Goal: Register for event/course

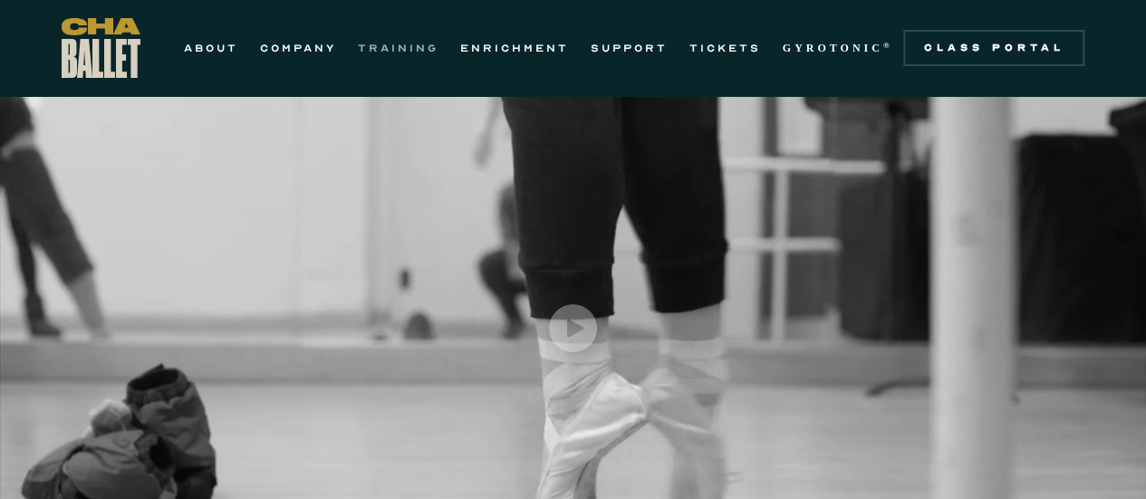
click at [417, 51] on link "TRAINING" at bounding box center [398, 48] width 81 height 22
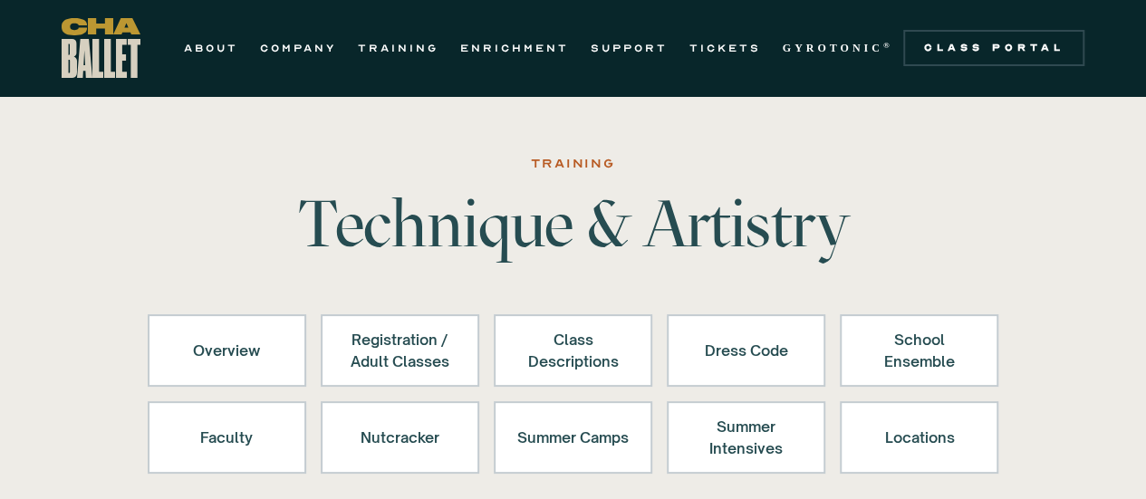
scroll to position [141, 0]
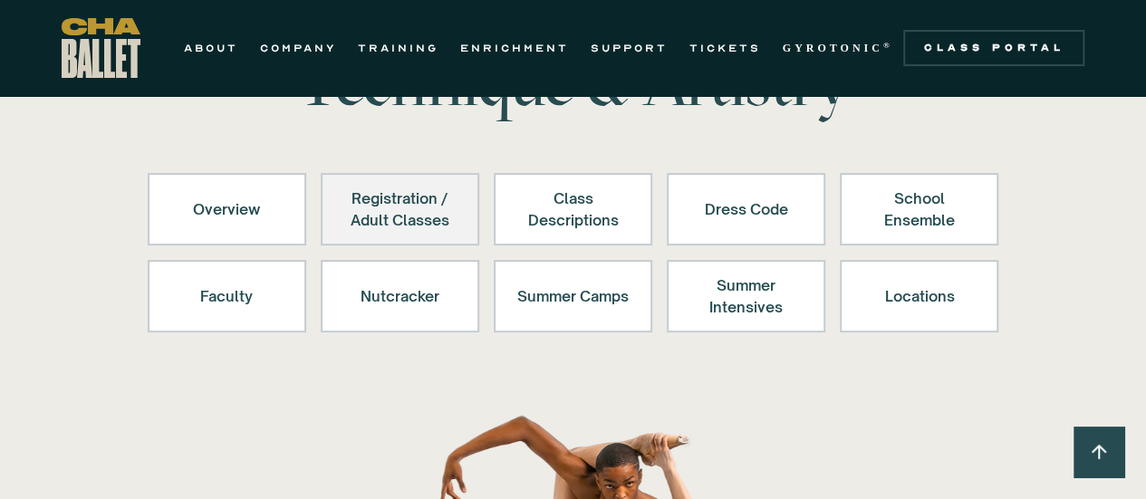
click at [365, 177] on link "Registration / Adult Classes" at bounding box center [400, 209] width 158 height 72
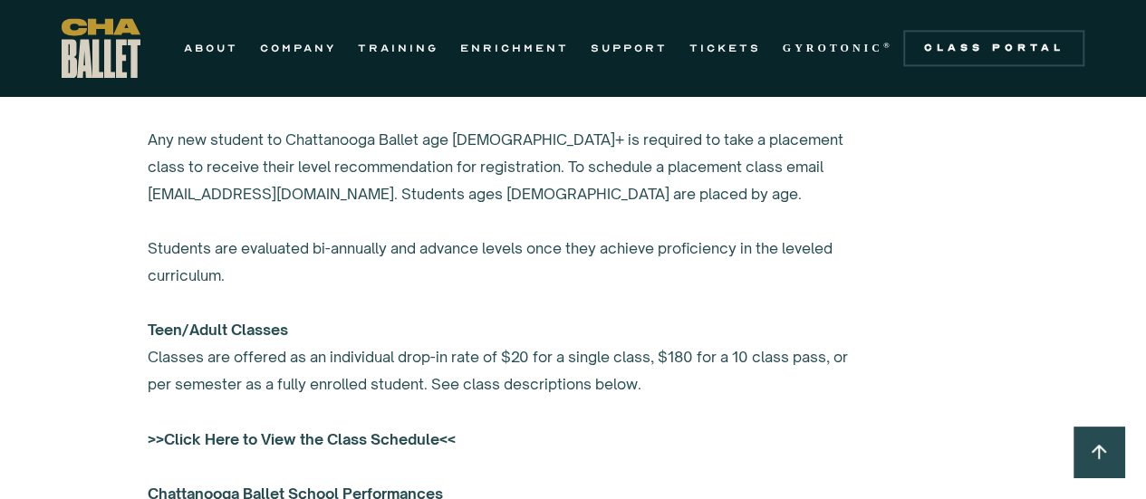
scroll to position [1300, 0]
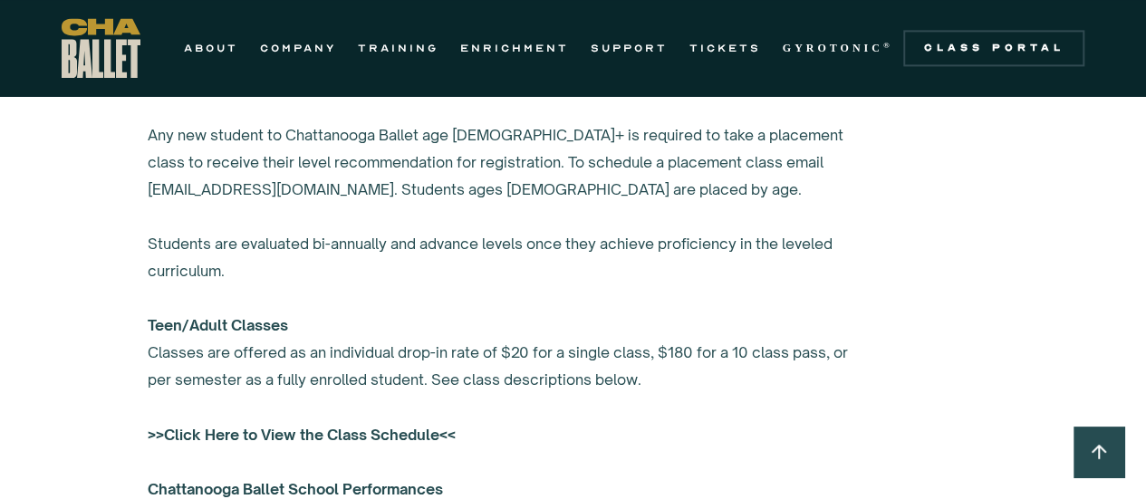
click at [323, 429] on strong ">>Click Here to View the Class Schedule<<" at bounding box center [302, 434] width 308 height 18
